Goal: Task Accomplishment & Management: Manage account settings

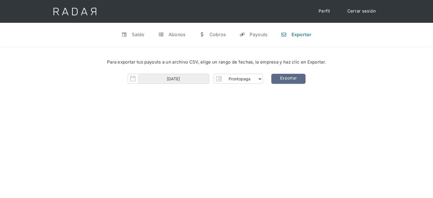
click at [350, 11] on link "Cerrar sesión" at bounding box center [361, 11] width 40 height 11
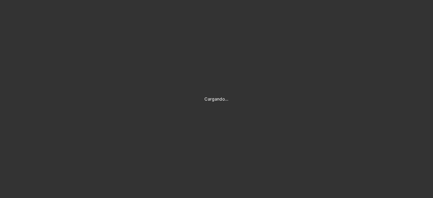
type input "[PERSON_NAME][EMAIL_ADDRESS][DOMAIN_NAME]"
